Goal: Task Accomplishment & Management: Manage account settings

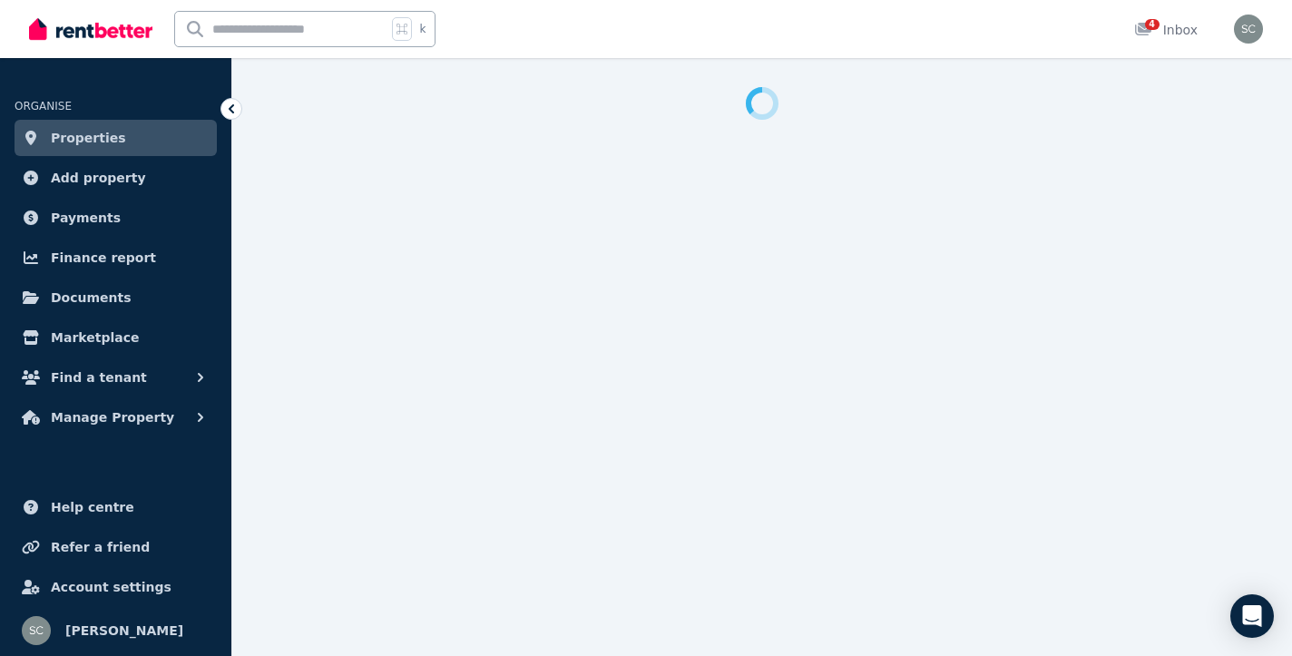
select select "**********"
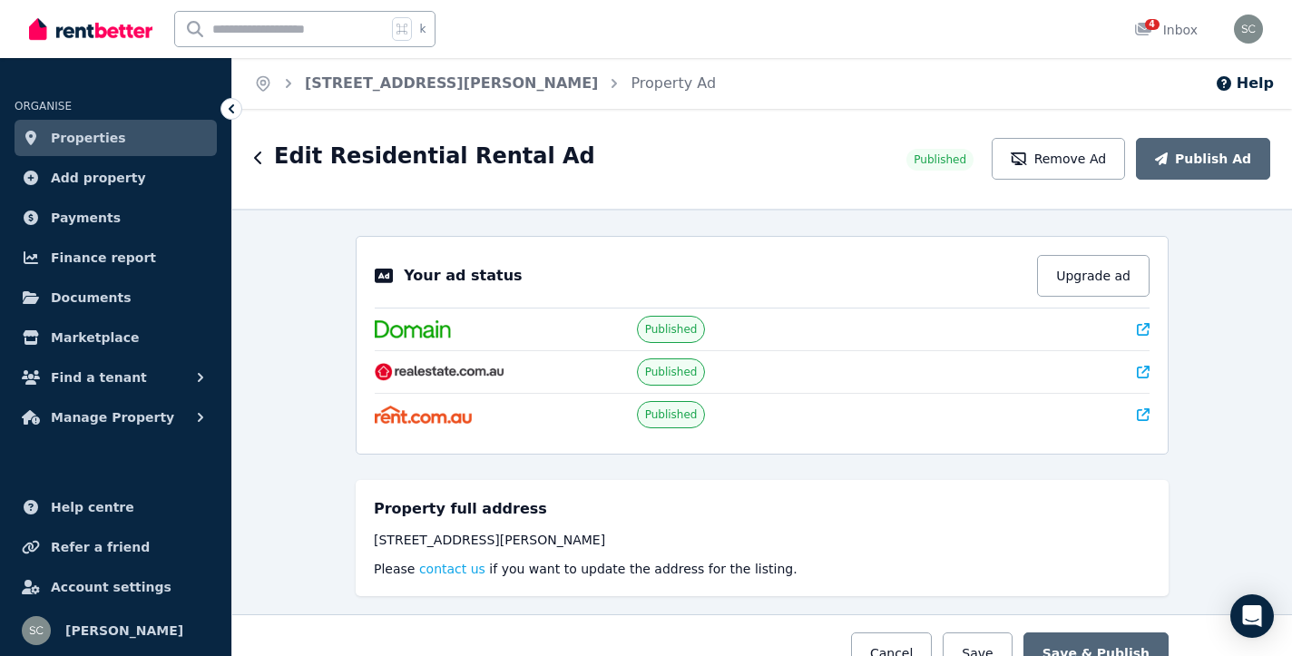
click at [93, 139] on span "Properties" at bounding box center [88, 138] width 75 height 22
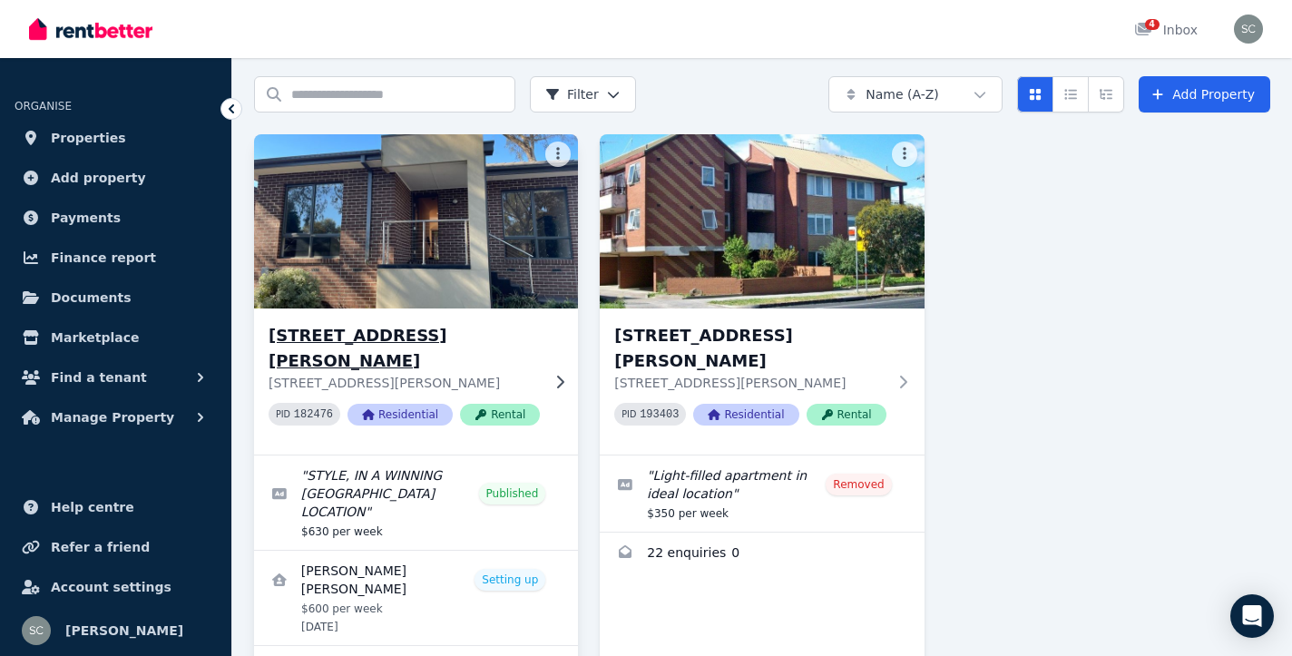
scroll to position [59, 0]
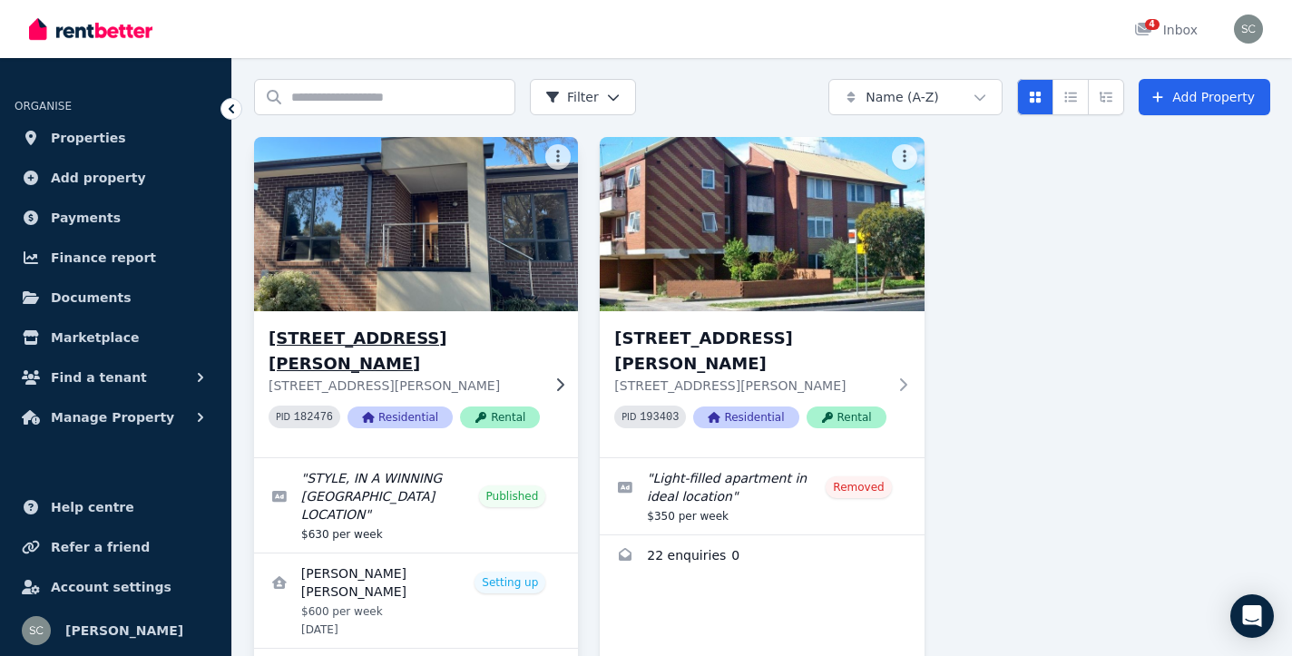
click at [456, 224] on img at bounding box center [416, 223] width 340 height 183
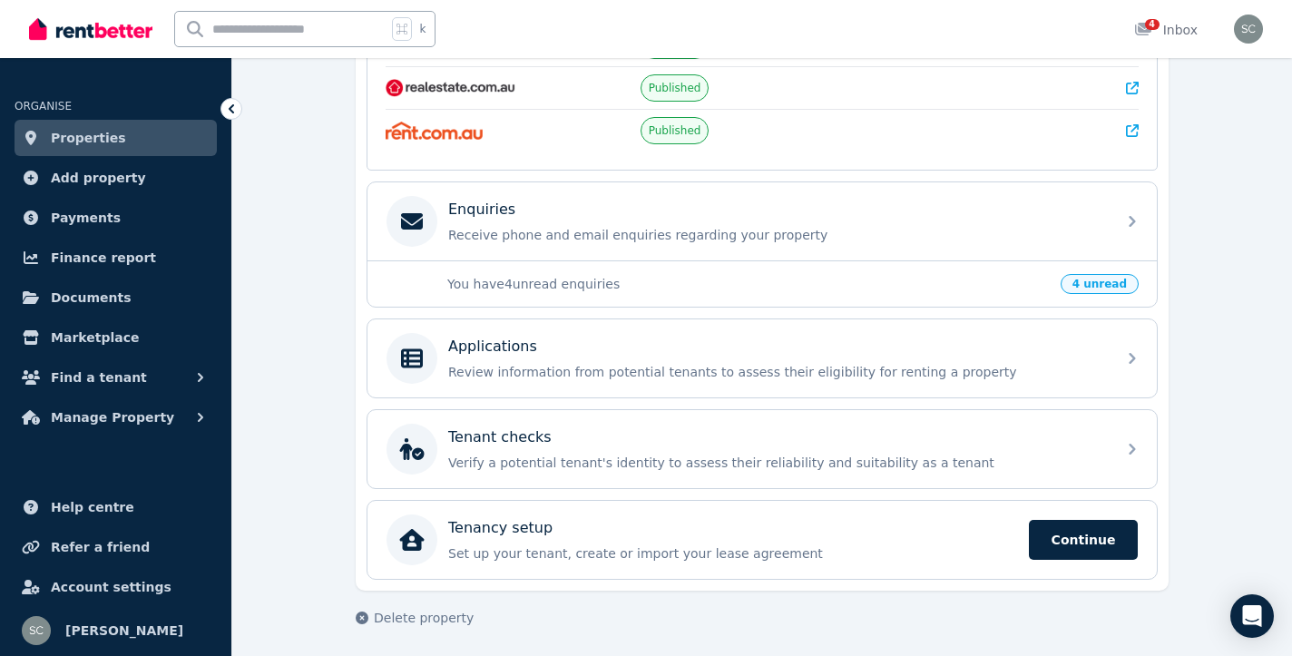
scroll to position [472, 0]
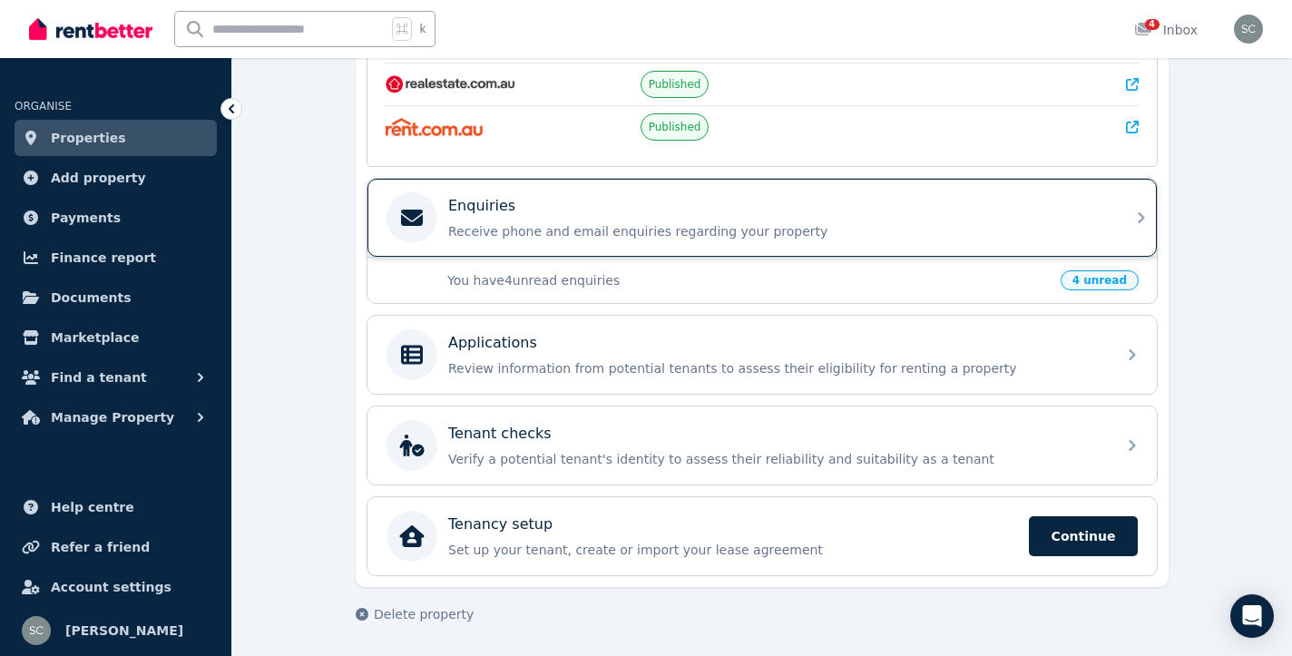
click at [1006, 230] on p "Receive phone and email enquiries regarding your property" at bounding box center [776, 231] width 657 height 18
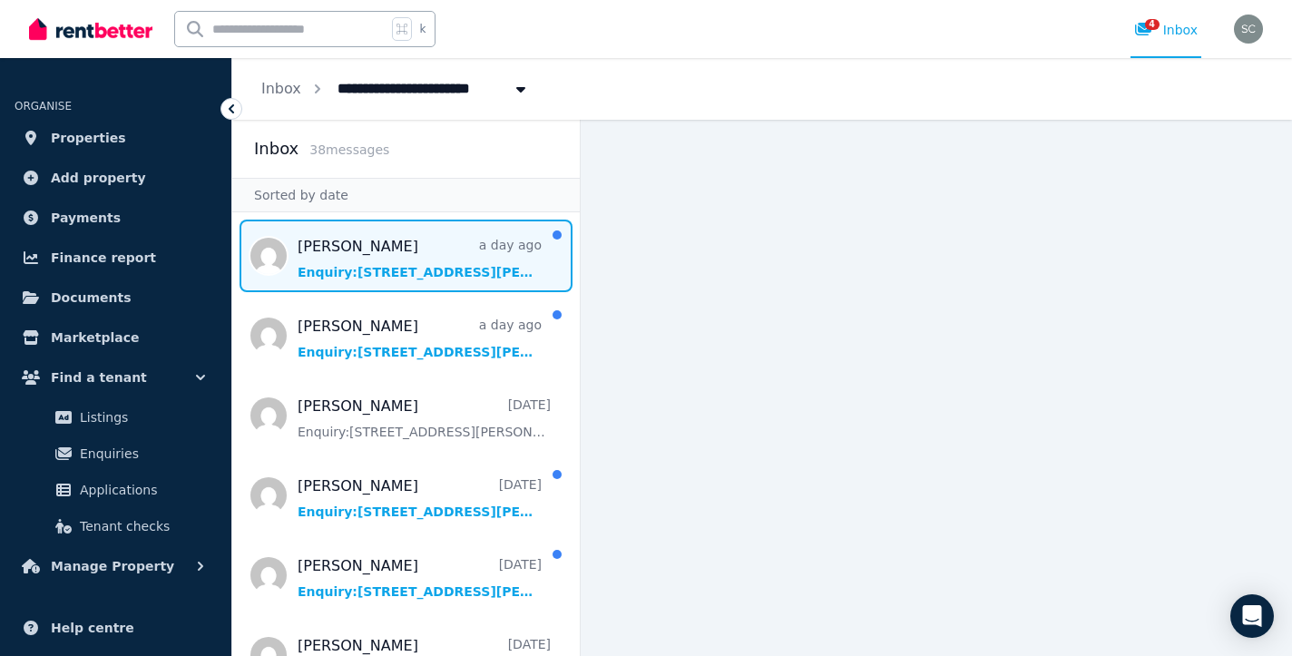
click at [465, 251] on span "Message list" at bounding box center [406, 256] width 348 height 73
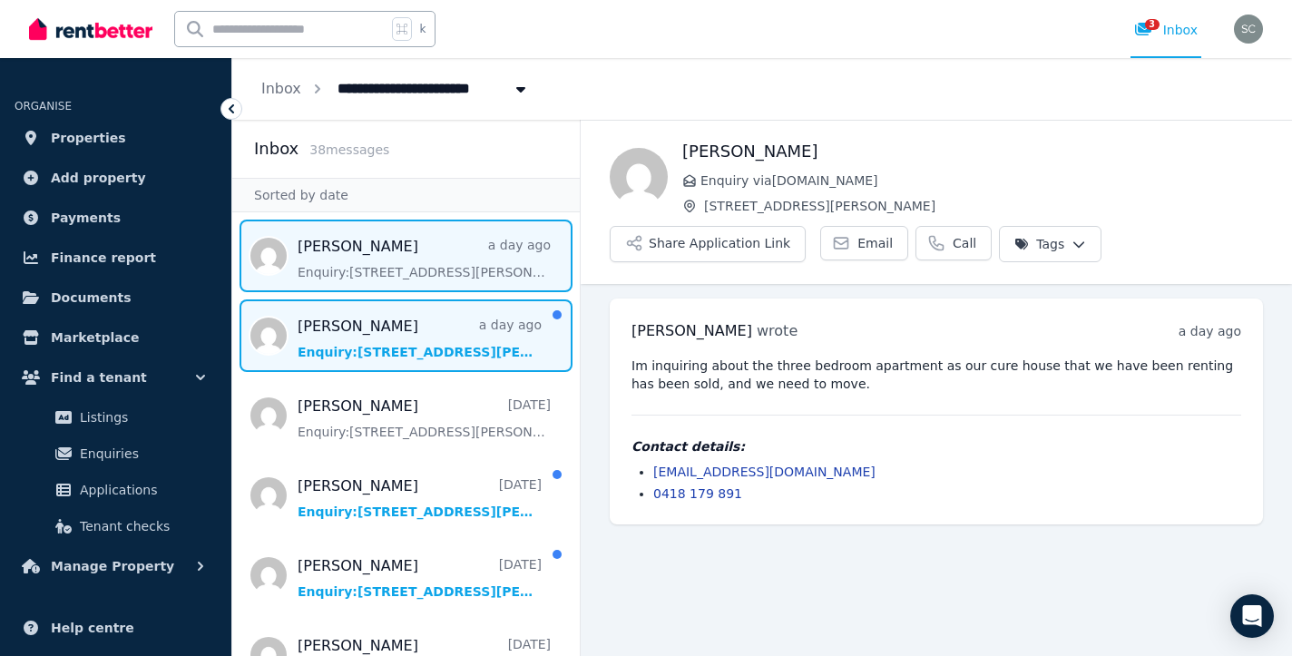
click at [450, 352] on span "Message list" at bounding box center [406, 335] width 348 height 73
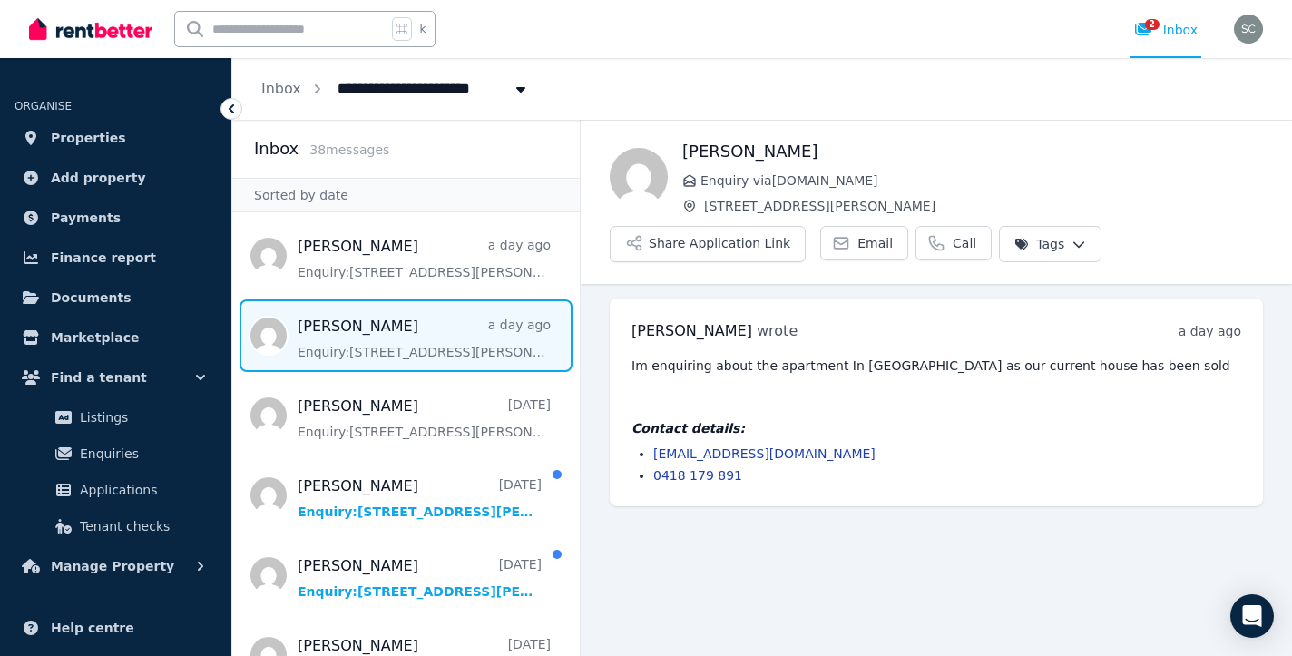
scroll to position [5, 0]
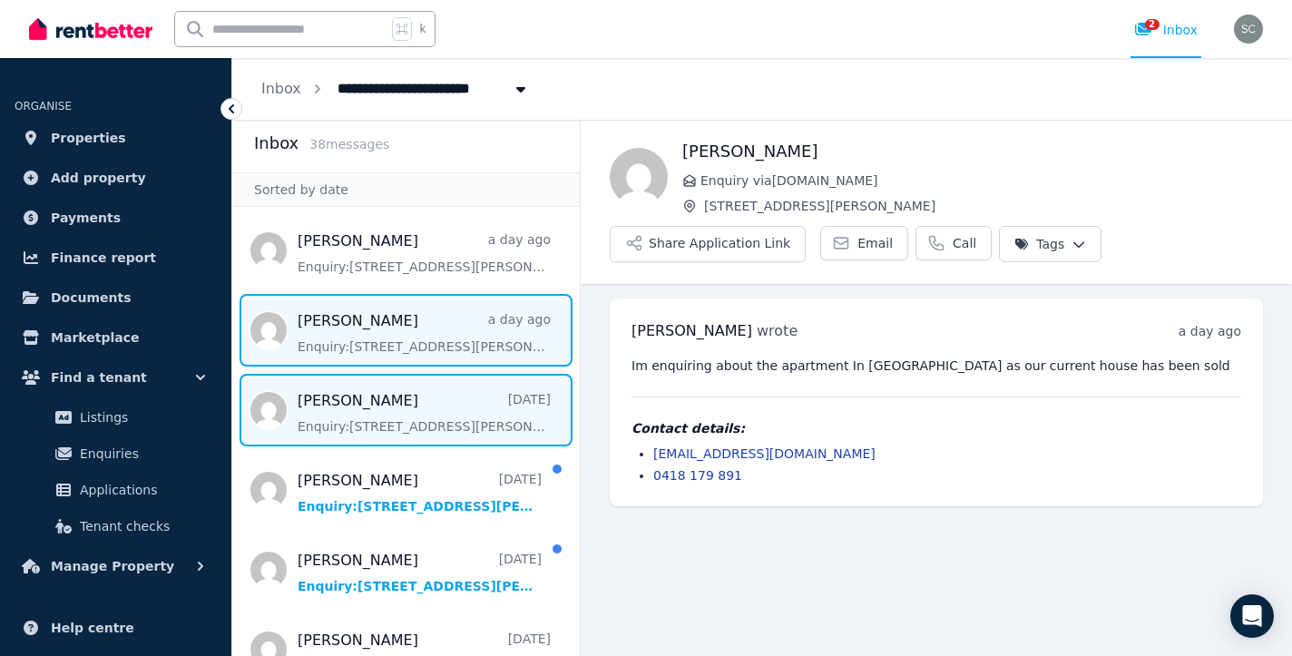
click at [436, 420] on span "Message list" at bounding box center [406, 410] width 348 height 73
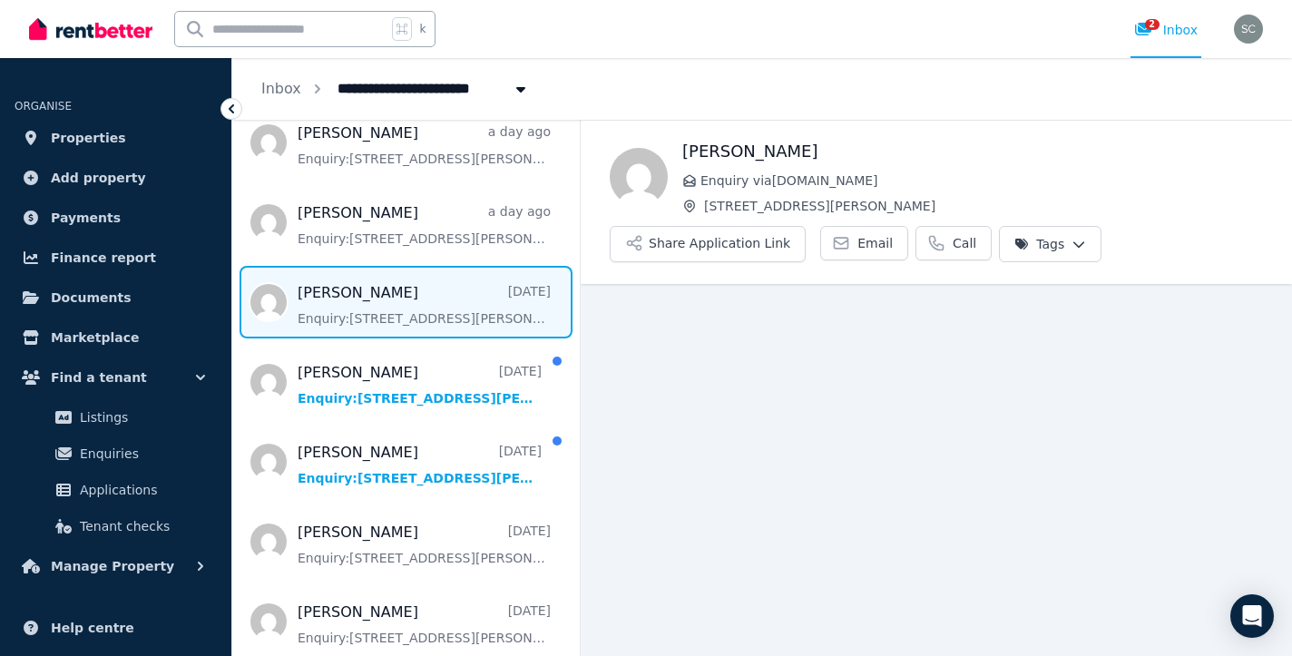
scroll to position [115, 0]
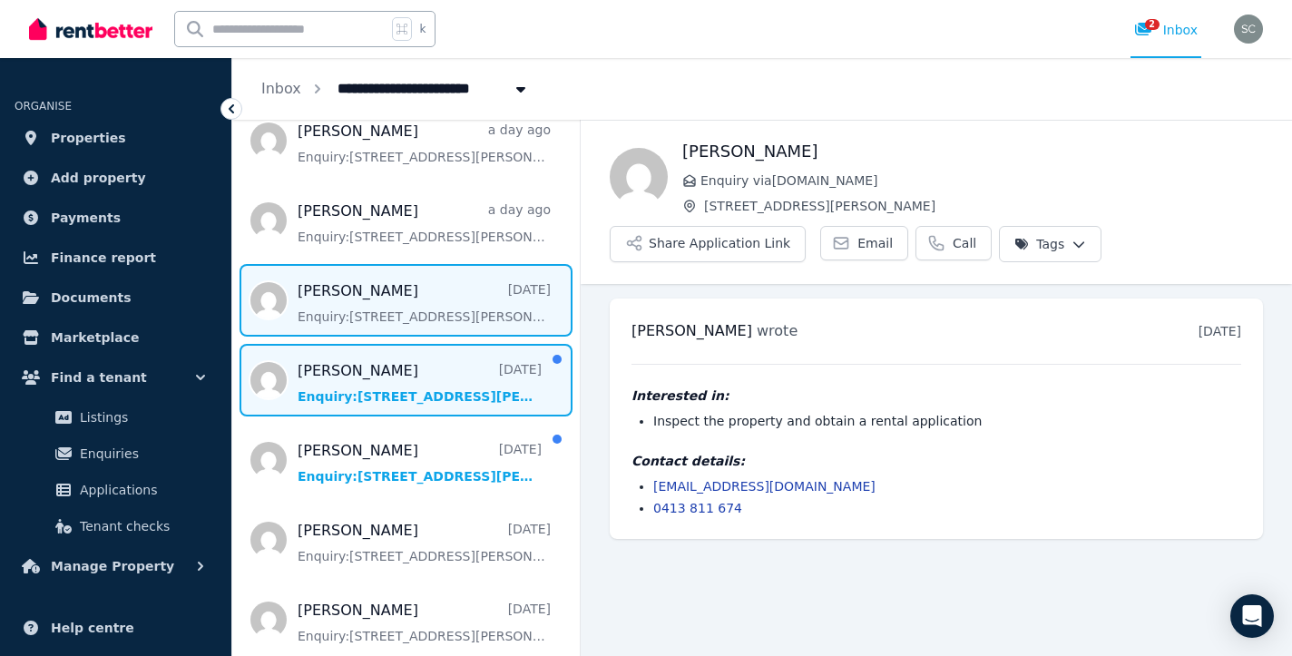
click at [423, 386] on span "Message list" at bounding box center [406, 380] width 348 height 73
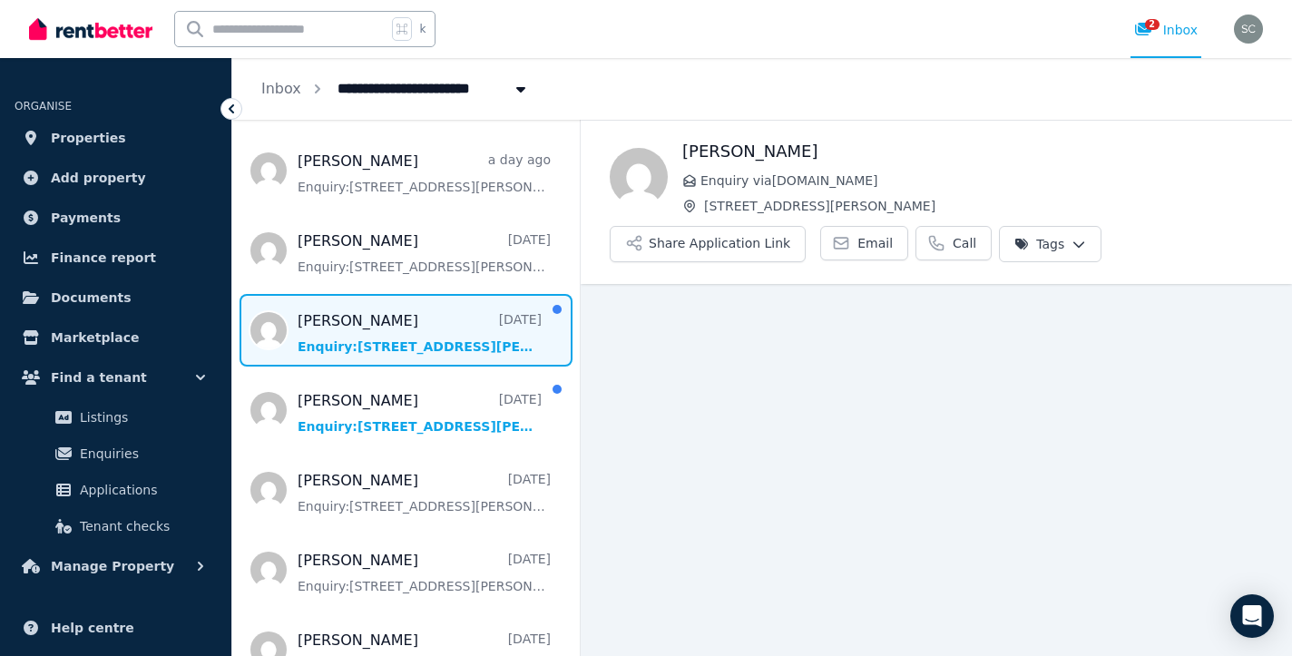
scroll to position [168, 0]
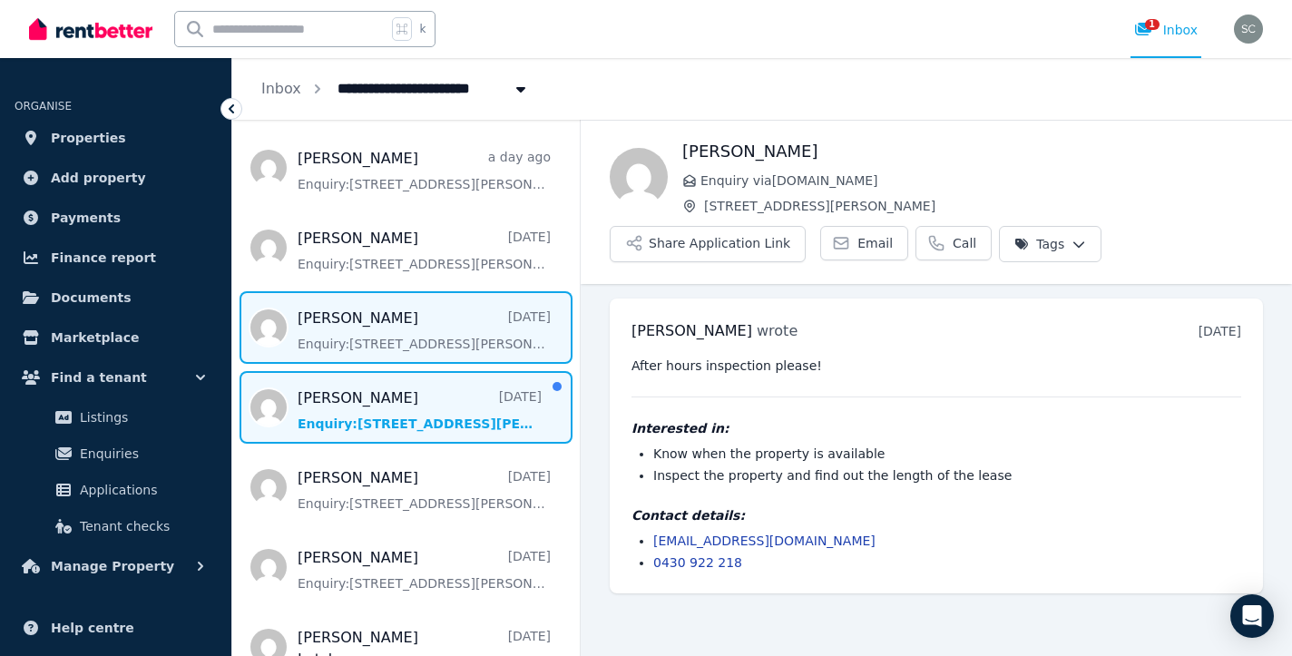
click at [409, 429] on span "Message list" at bounding box center [406, 407] width 348 height 73
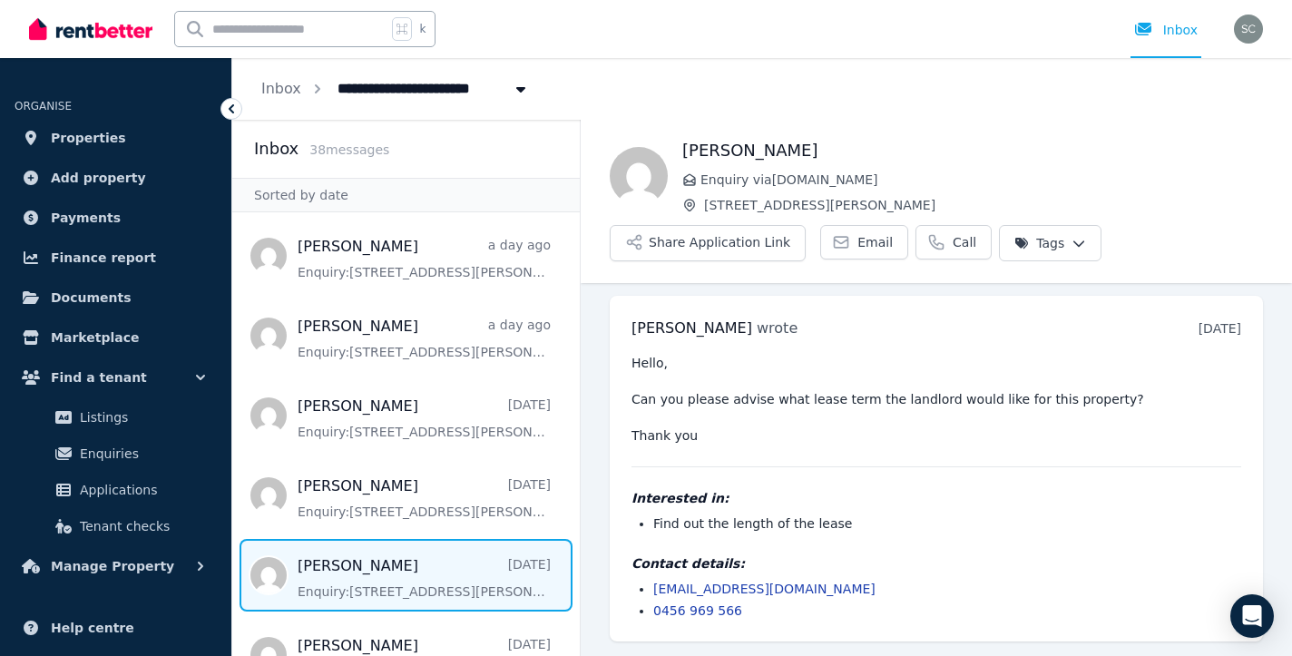
click at [229, 110] on icon at bounding box center [231, 109] width 18 height 18
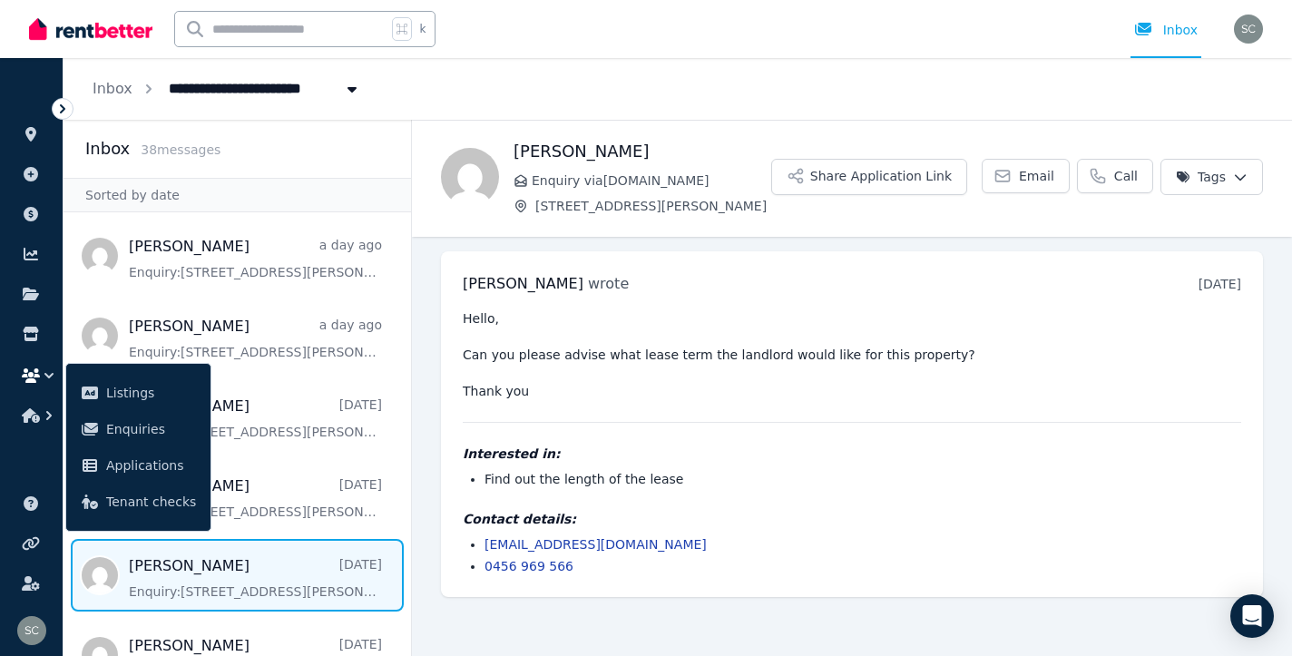
click at [62, 107] on icon at bounding box center [62, 108] width 5 height 9
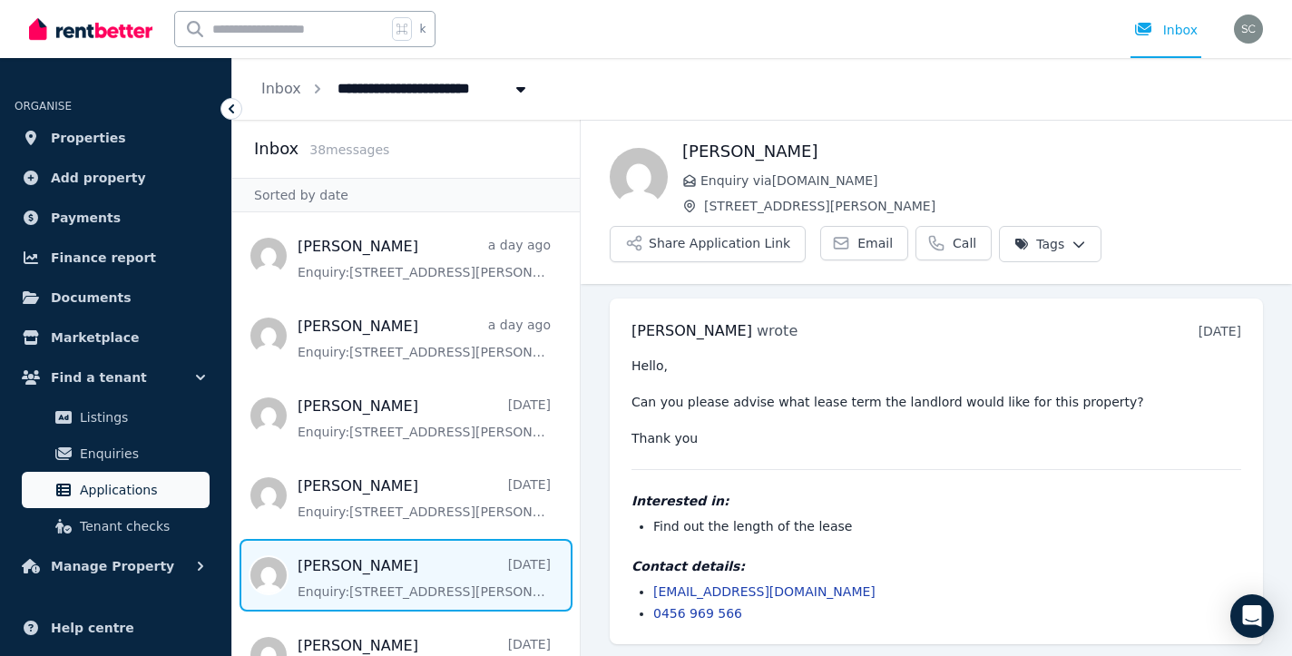
click at [116, 486] on span "Applications" at bounding box center [141, 490] width 122 height 22
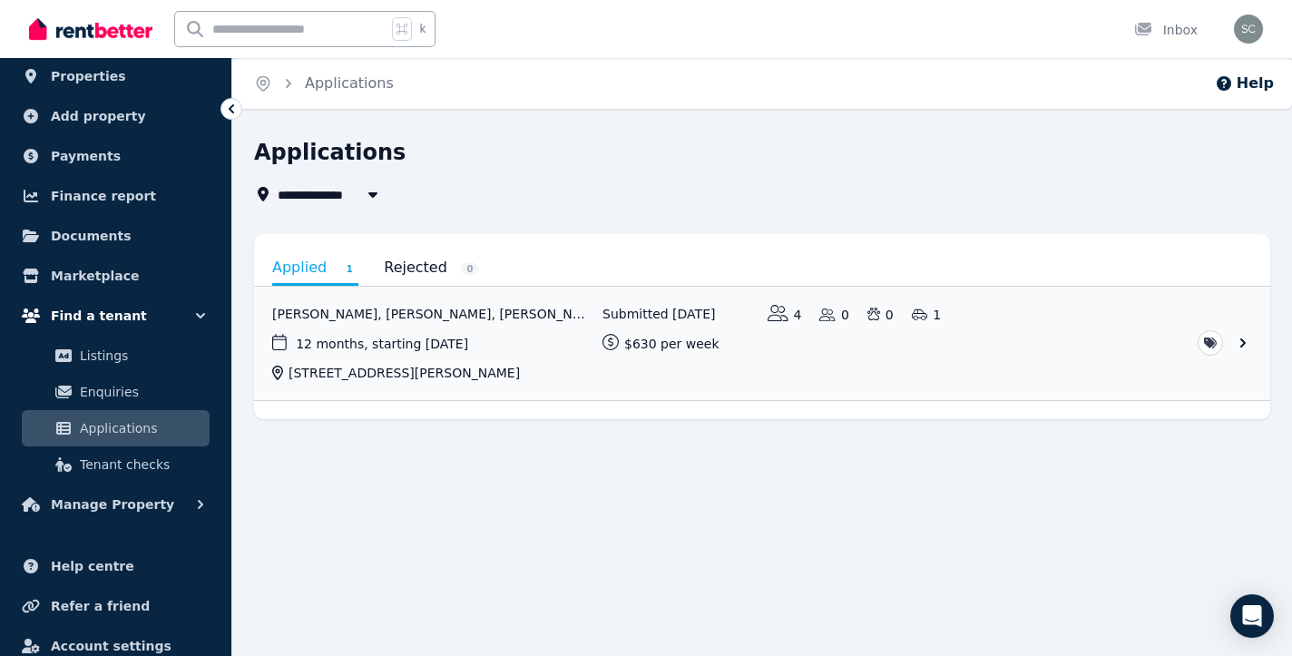
scroll to position [58, 0]
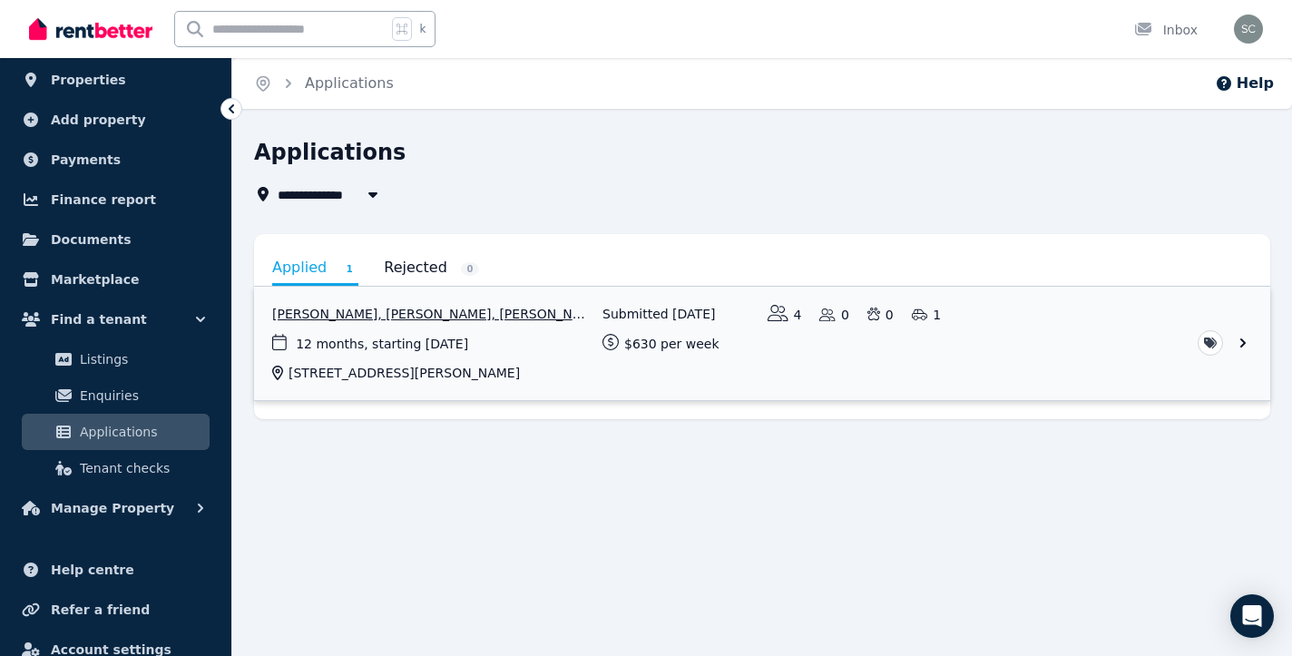
click at [465, 316] on link "View application: Katharina Papadimitriou, Natasha Papadimitriou, Elisha Papadi…" at bounding box center [762, 343] width 1016 height 113
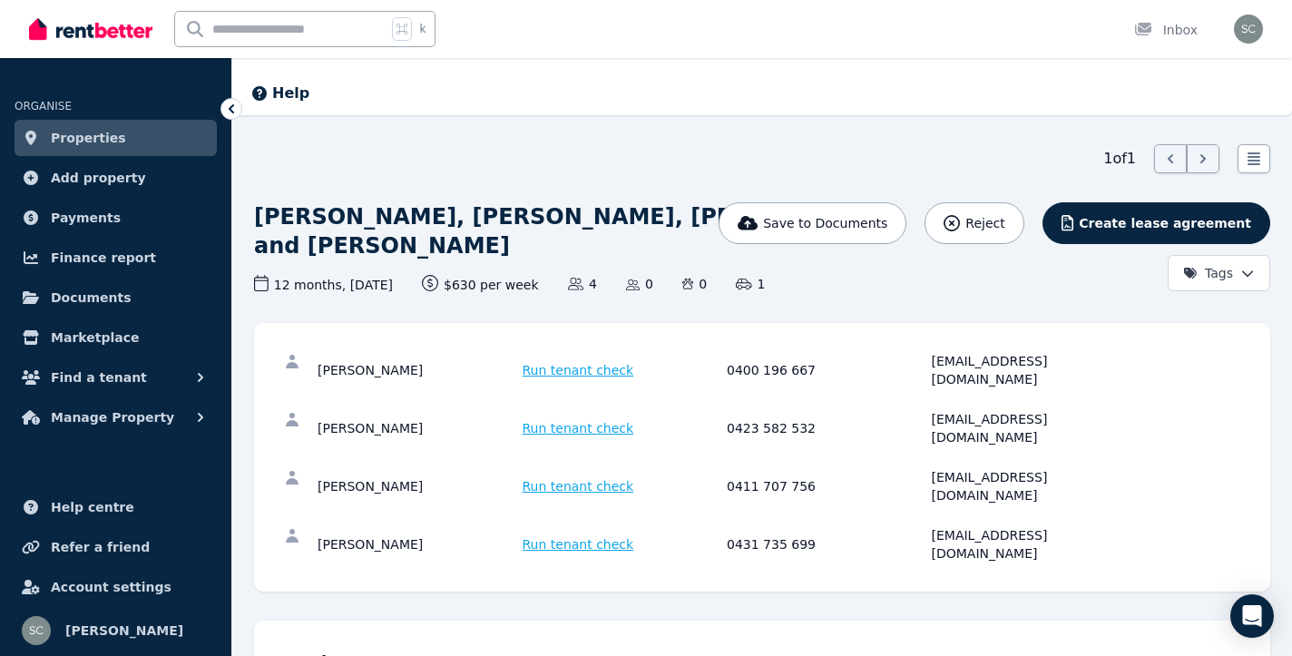
scroll to position [43, 0]
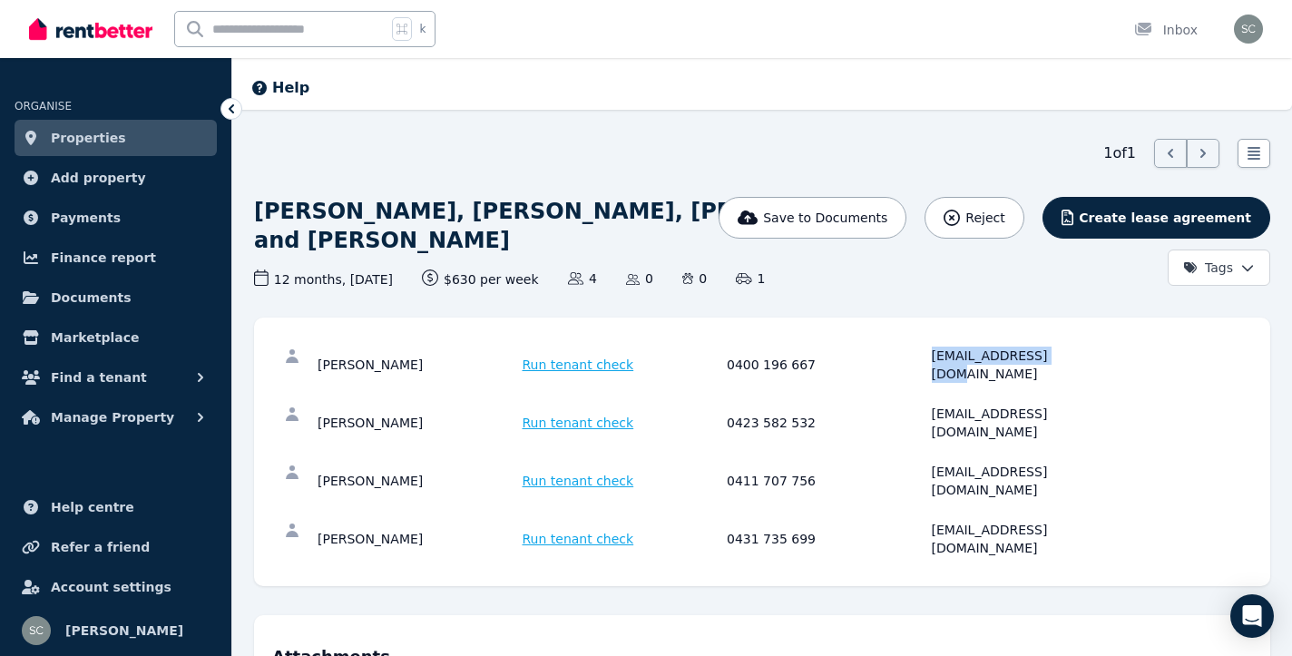
drag, startPoint x: 1063, startPoint y: 359, endPoint x: 930, endPoint y: 358, distance: 133.4
click at [930, 358] on div "[PERSON_NAME] Run tenant check 0400 196 667 [EMAIL_ADDRESS][DOMAIN_NAME]" at bounding box center [724, 365] width 813 height 36
copy div "[EMAIL_ADDRESS][DOMAIN_NAME]"
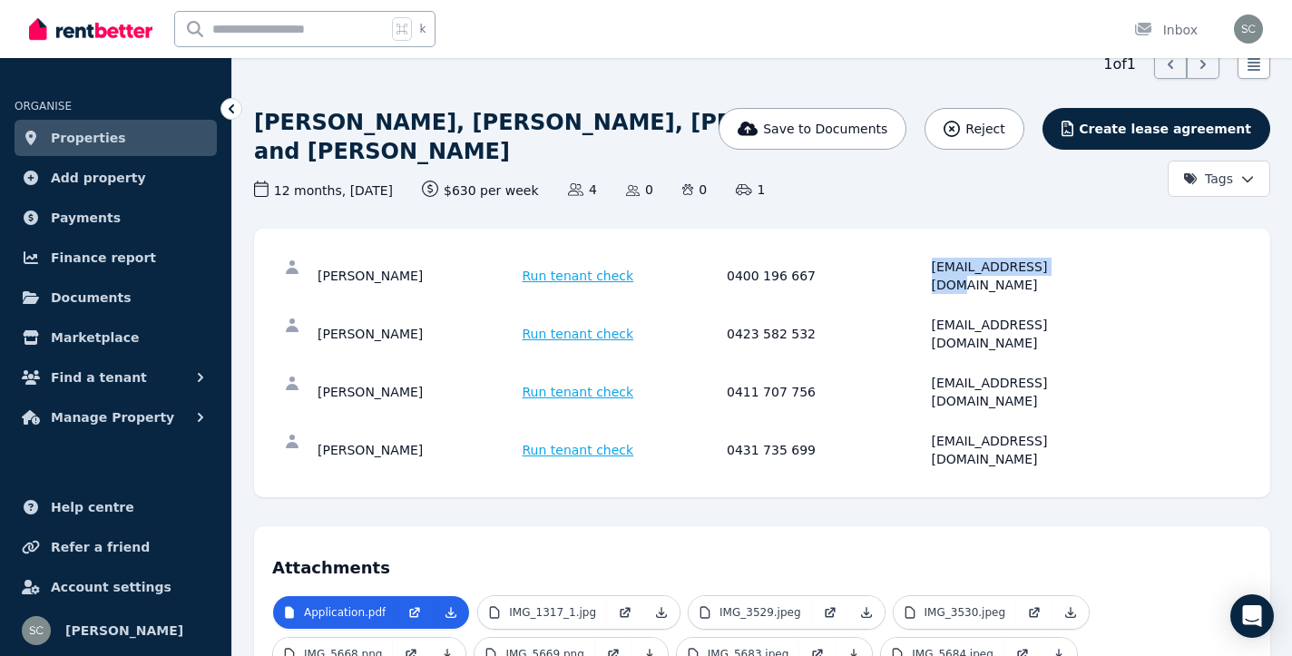
scroll to position [132, 0]
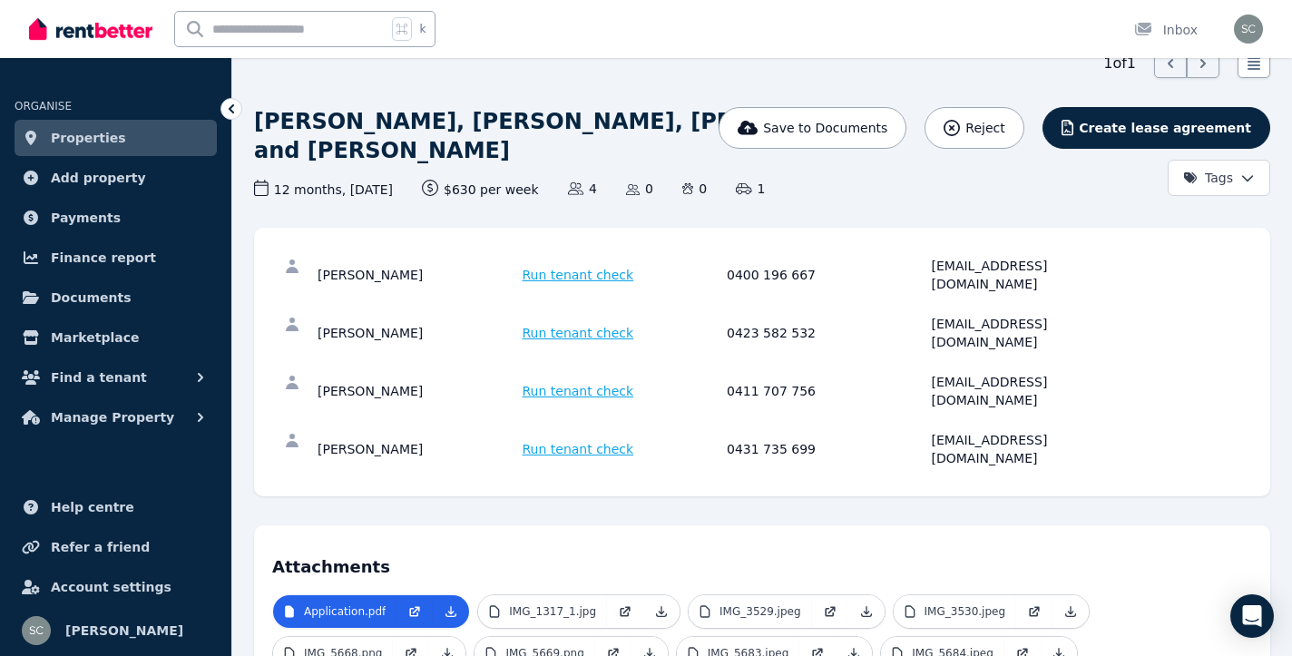
click at [901, 194] on div "12 months , [DATE] Lease term and start date $630 per week Rental amount offere…" at bounding box center [590, 189] width 672 height 19
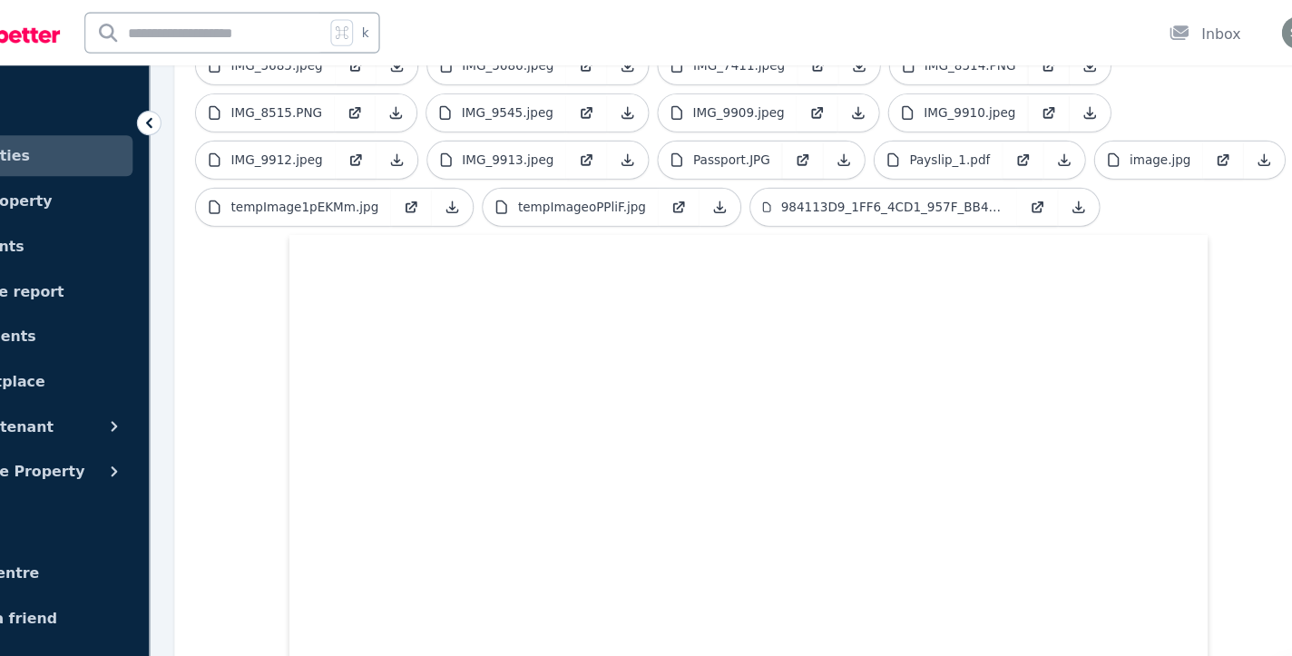
scroll to position [765, 0]
